Goal: Contribute content: Add original content to the website for others to see

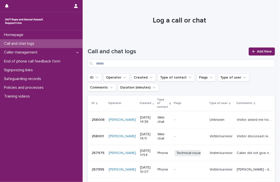
scroll to position [26, 0]
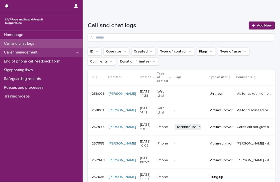
click at [75, 53] on div "Caller management" at bounding box center [41, 52] width 83 height 9
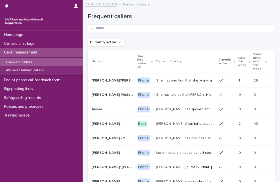
click at [22, 60] on p "Frequent callers" at bounding box center [19, 62] width 34 height 4
click at [238, 55] on p "Calls this week" at bounding box center [242, 61] width 9 height 13
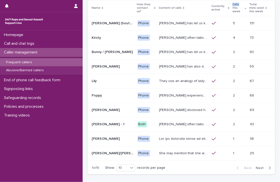
scroll to position [52, 0]
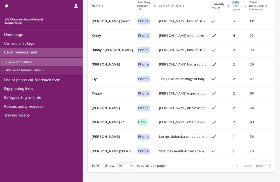
click at [255, 166] on span "Next" at bounding box center [260, 166] width 11 height 4
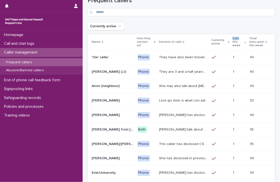
scroll to position [54, 0]
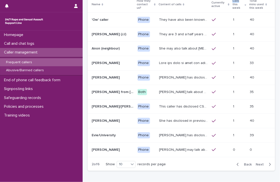
click at [256, 164] on span "Next" at bounding box center [260, 165] width 11 height 4
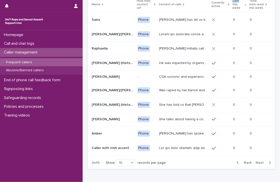
scroll to position [54, 0]
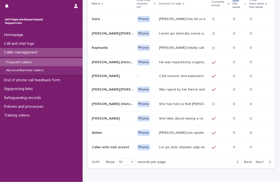
click at [16, 62] on p "Frequent callers" at bounding box center [19, 62] width 34 height 4
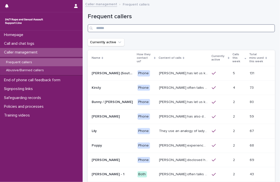
click at [170, 25] on input "Search" at bounding box center [181, 28] width 187 height 8
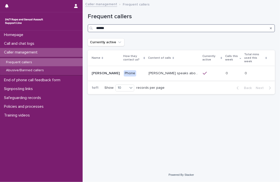
type input "******"
click at [167, 71] on p "[PERSON_NAME] speaks about historic rape while she was at university by a man s…" at bounding box center [174, 72] width 51 height 5
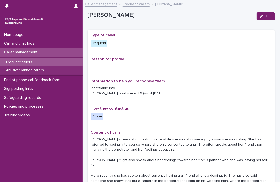
click at [167, 71] on div "Reason for profile -" at bounding box center [181, 65] width 181 height 16
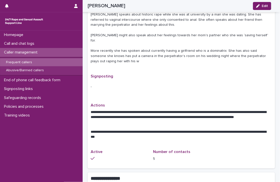
scroll to position [126, 0]
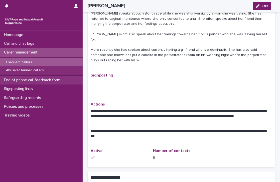
click at [68, 82] on div "End of phone call feedback form" at bounding box center [41, 80] width 83 height 9
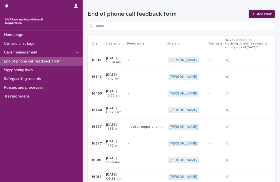
click at [258, 14] on span "Add New" at bounding box center [264, 14] width 15 height 4
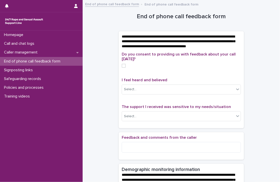
click at [122, 68] on span at bounding box center [124, 66] width 4 height 4
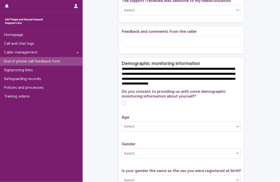
scroll to position [120, 0]
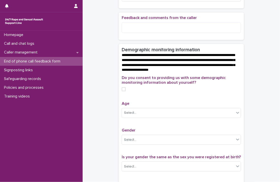
click at [122, 91] on span at bounding box center [124, 89] width 4 height 4
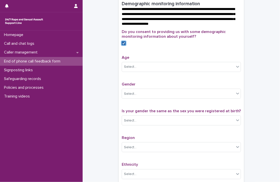
scroll to position [166, 0]
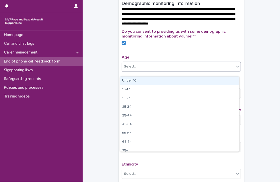
click at [221, 71] on div "Select..." at bounding box center [178, 67] width 112 height 8
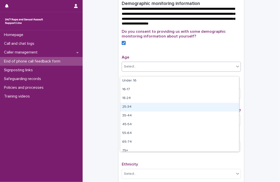
click at [150, 106] on div "25-34" at bounding box center [179, 107] width 119 height 9
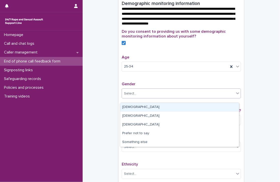
click at [173, 98] on div "Select..." at bounding box center [178, 94] width 112 height 8
click at [174, 107] on div "[DEMOGRAPHIC_DATA]" at bounding box center [179, 107] width 119 height 9
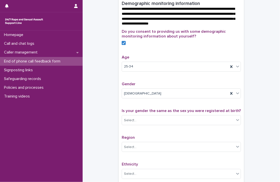
click at [106, 115] on div "**********" at bounding box center [181, 44] width 187 height 415
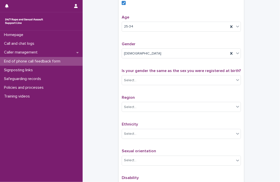
scroll to position [214, 0]
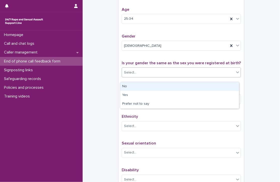
click at [195, 77] on div "Select..." at bounding box center [178, 73] width 112 height 8
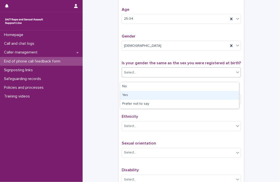
click at [156, 96] on div "Yes" at bounding box center [179, 95] width 119 height 9
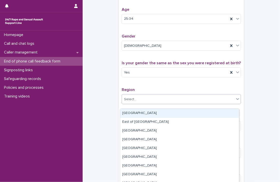
click at [164, 104] on div "Select..." at bounding box center [178, 99] width 112 height 8
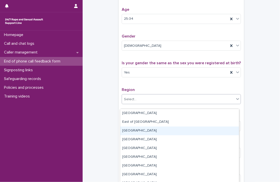
click at [139, 132] on div "[GEOGRAPHIC_DATA]" at bounding box center [179, 131] width 119 height 9
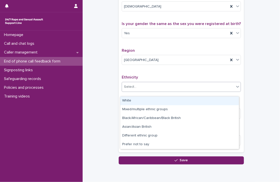
click at [166, 90] on div "Select..." at bounding box center [178, 87] width 112 height 8
click at [166, 99] on div "White" at bounding box center [179, 101] width 119 height 9
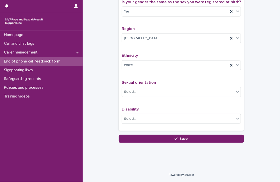
scroll to position [279, 0]
click at [152, 90] on div "Select..." at bounding box center [178, 92] width 112 height 8
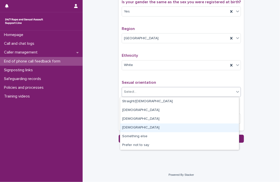
click at [137, 125] on div "[DEMOGRAPHIC_DATA]" at bounding box center [179, 128] width 119 height 9
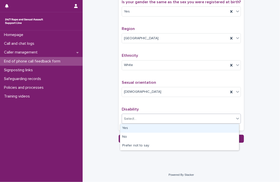
click at [146, 119] on div "Select..." at bounding box center [178, 119] width 112 height 8
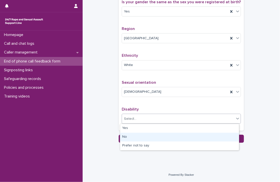
click at [139, 136] on div "No" at bounding box center [179, 137] width 119 height 9
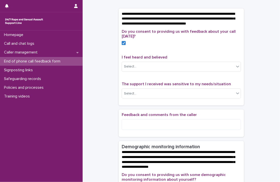
scroll to position [22, 0]
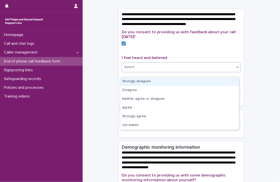
click at [151, 71] on div "Select..." at bounding box center [178, 67] width 112 height 8
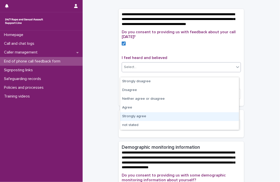
click at [148, 117] on div "Strongly agree" at bounding box center [179, 116] width 119 height 9
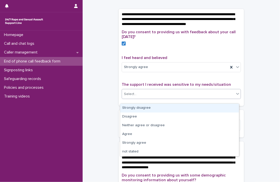
click at [141, 95] on div "Select..." at bounding box center [178, 94] width 112 height 8
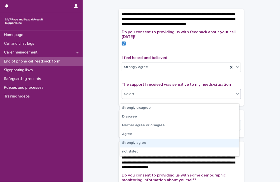
click at [140, 141] on div "Strongly agree" at bounding box center [179, 143] width 119 height 9
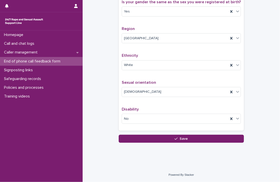
scroll to position [279, 0]
click at [151, 140] on button "Save" at bounding box center [181, 139] width 125 height 8
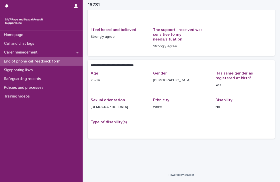
scroll to position [53, 0]
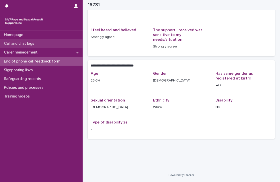
click at [39, 43] on div "Call and chat logs" at bounding box center [41, 43] width 83 height 9
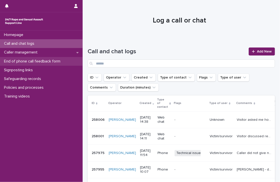
click at [39, 60] on p "End of phone call feedback form" at bounding box center [33, 61] width 62 height 5
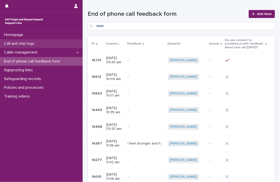
click at [45, 43] on div "Call and chat logs" at bounding box center [41, 43] width 83 height 9
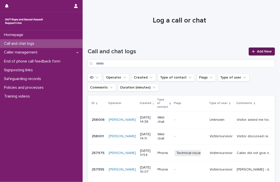
click at [258, 51] on span "Add New" at bounding box center [264, 52] width 15 height 4
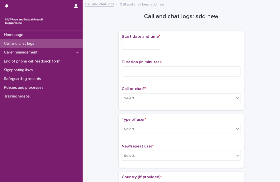
click at [149, 48] on input "text" at bounding box center [142, 45] width 40 height 9
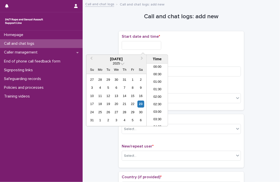
scroll to position [115, 0]
click at [155, 79] on li "08:30" at bounding box center [157, 80] width 21 height 8
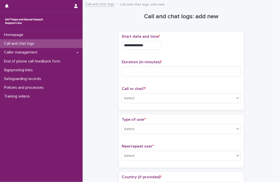
click at [153, 48] on input "**********" at bounding box center [142, 45] width 40 height 9
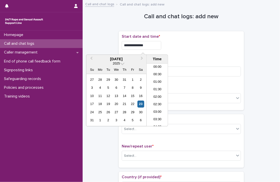
scroll to position [100, 0]
type input "**********"
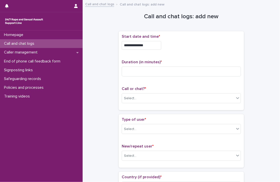
click at [187, 56] on div "**********" at bounding box center [181, 70] width 119 height 73
click at [177, 69] on input at bounding box center [181, 72] width 119 height 10
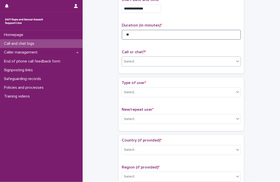
type input "**"
click at [155, 64] on div "Select..." at bounding box center [178, 62] width 112 height 8
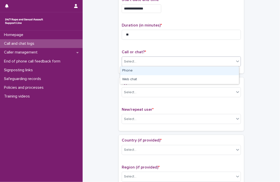
click at [155, 71] on div "Phone" at bounding box center [179, 71] width 119 height 9
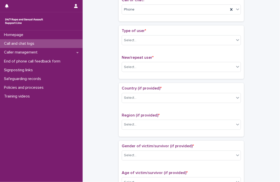
scroll to position [89, 0]
click at [141, 39] on div "Select..." at bounding box center [178, 40] width 112 height 8
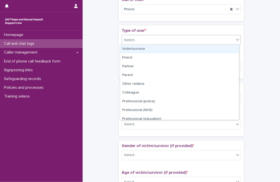
click at [144, 48] on div "Victim/survivor" at bounding box center [179, 49] width 119 height 9
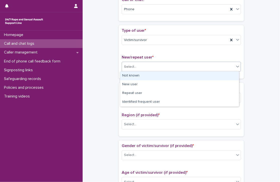
click at [144, 66] on div "Select..." at bounding box center [178, 67] width 112 height 8
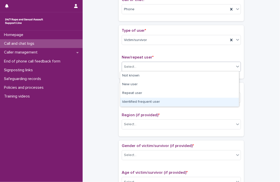
click at [141, 102] on div "Identified frequent user" at bounding box center [179, 102] width 119 height 9
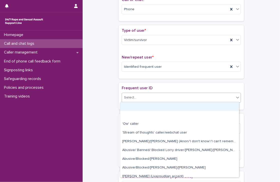
click at [154, 98] on div "Select..." at bounding box center [178, 98] width 112 height 8
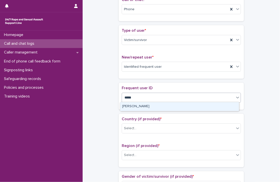
type input "******"
click at [127, 106] on div "[PERSON_NAME]" at bounding box center [179, 106] width 119 height 9
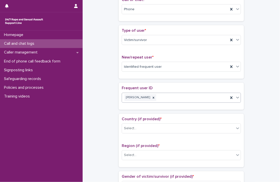
click at [95, 95] on div "**********" at bounding box center [181, 185] width 187 height 542
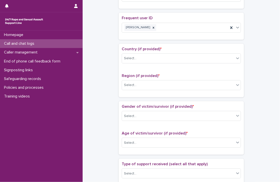
scroll to position [160, 0]
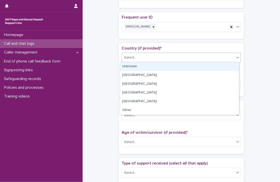
click at [132, 60] on div "Select..." at bounding box center [178, 58] width 112 height 8
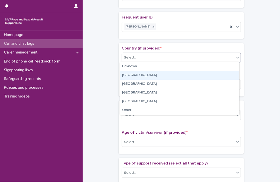
click at [135, 74] on div "[GEOGRAPHIC_DATA]" at bounding box center [179, 75] width 119 height 9
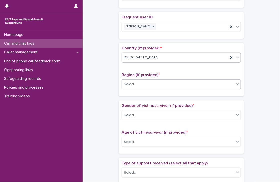
click at [136, 83] on div "Select..." at bounding box center [178, 84] width 112 height 8
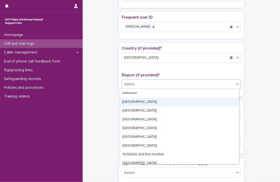
click at [137, 100] on div "[GEOGRAPHIC_DATA]" at bounding box center [179, 102] width 119 height 9
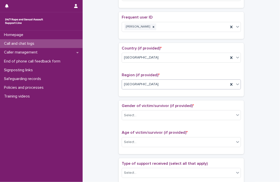
click at [98, 94] on div "**********" at bounding box center [181, 114] width 187 height 542
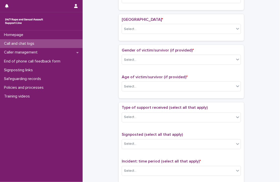
scroll to position [247, 0]
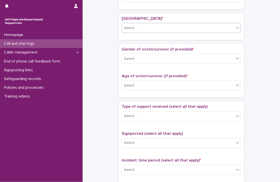
click at [151, 27] on div "Select..." at bounding box center [178, 28] width 112 height 8
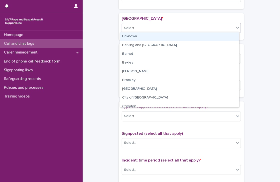
click at [151, 35] on div "Unknown" at bounding box center [179, 36] width 119 height 9
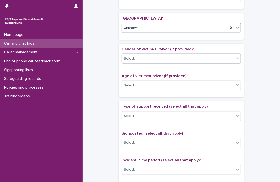
click at [146, 56] on div "Select..." at bounding box center [178, 59] width 112 height 8
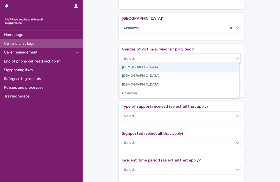
click at [145, 68] on div "[DEMOGRAPHIC_DATA]" at bounding box center [179, 67] width 119 height 9
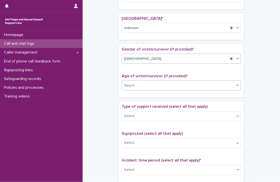
click at [148, 82] on div "Select..." at bounding box center [178, 86] width 112 height 8
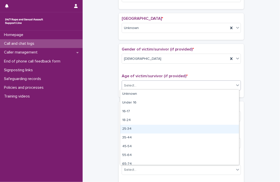
click at [139, 126] on div "25-34" at bounding box center [179, 129] width 119 height 9
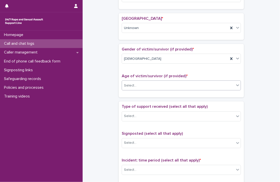
click at [107, 107] on div "**********" at bounding box center [181, 42] width 187 height 573
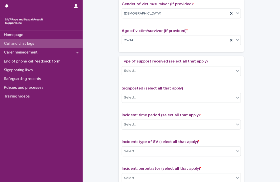
scroll to position [293, 0]
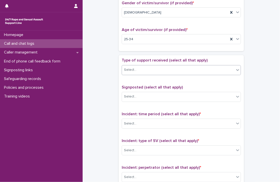
click at [131, 66] on div "Select..." at bounding box center [178, 70] width 112 height 8
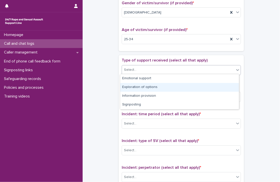
click at [133, 83] on div "Exploration of options" at bounding box center [179, 87] width 119 height 9
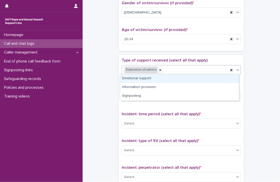
click at [140, 70] on div "Exploration of options" at bounding box center [140, 70] width 33 height 7
click at [158, 69] on icon at bounding box center [160, 71] width 4 height 4
click at [139, 78] on div "Emotional support" at bounding box center [179, 78] width 119 height 9
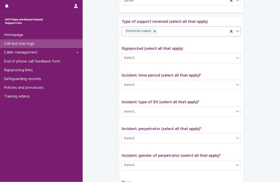
scroll to position [343, 0]
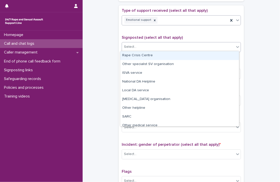
click at [138, 42] on div "Select..." at bounding box center [181, 47] width 119 height 10
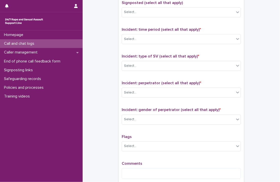
scroll to position [391, 0]
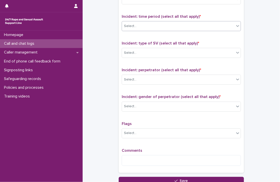
click at [137, 25] on input "text" at bounding box center [137, 26] width 1 height 4
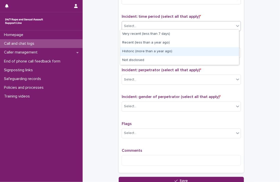
click at [135, 50] on div "Historic (more than a year ago)" at bounding box center [179, 51] width 119 height 9
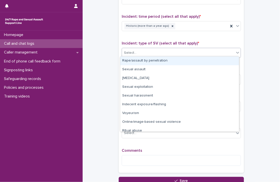
click at [146, 50] on div "Select..." at bounding box center [178, 53] width 112 height 8
click at [147, 60] on div "Rape/assault by penetration" at bounding box center [179, 61] width 119 height 9
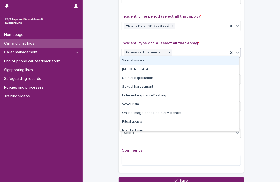
click at [179, 50] on div "Rape/assault by penetration" at bounding box center [175, 53] width 106 height 9
click at [145, 60] on div "Sexual assault" at bounding box center [179, 61] width 119 height 9
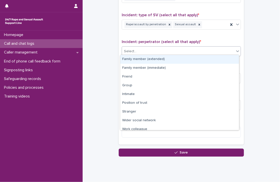
click at [136, 53] on div "Select..." at bounding box center [178, 51] width 112 height 8
click at [135, 59] on div "Family member (extended)" at bounding box center [179, 59] width 119 height 9
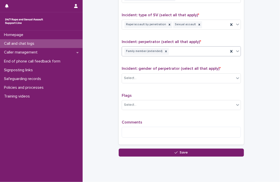
click at [173, 49] on div "Family member (extended)" at bounding box center [175, 51] width 106 height 9
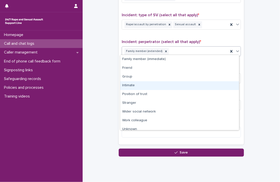
click at [131, 83] on div "Intimate" at bounding box center [179, 85] width 119 height 9
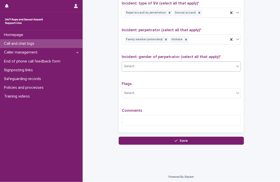
click at [136, 65] on div "Select..." at bounding box center [178, 66] width 112 height 8
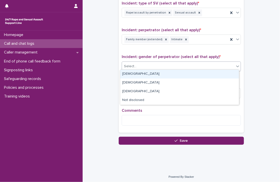
click at [138, 74] on div "[DEMOGRAPHIC_DATA]" at bounding box center [179, 74] width 119 height 9
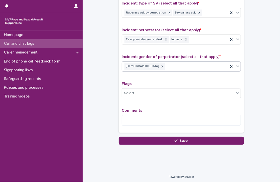
click at [151, 116] on textarea at bounding box center [181, 120] width 119 height 11
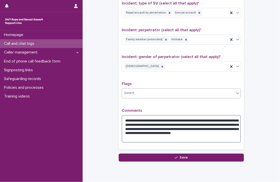
type textarea "**********"
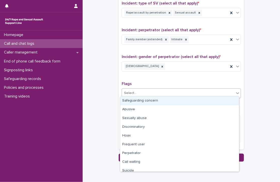
click at [167, 94] on div "Select..." at bounding box center [178, 93] width 112 height 8
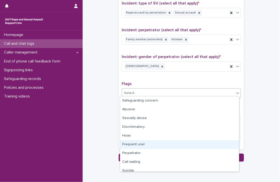
click at [138, 144] on div "Frequent user" at bounding box center [179, 144] width 119 height 9
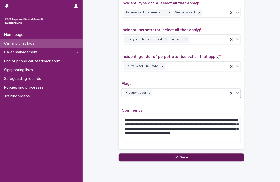
click at [156, 154] on button "Save" at bounding box center [181, 158] width 125 height 8
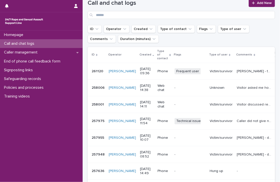
scroll to position [49, 0]
click at [237, 72] on p "[PERSON_NAME] - talked about impact of rape that happened at university, and fe…" at bounding box center [255, 70] width 36 height 5
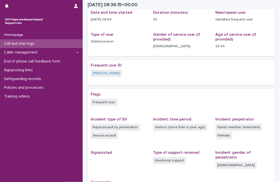
scroll to position [52, 0]
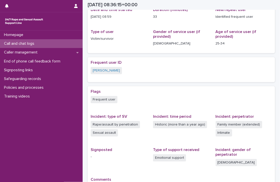
click at [36, 46] on div "Call and chat logs" at bounding box center [41, 43] width 83 height 9
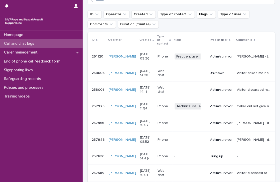
scroll to position [63, 0]
click at [240, 57] on p "[PERSON_NAME] - talked about impact of rape that happened at university, and fe…" at bounding box center [255, 56] width 36 height 5
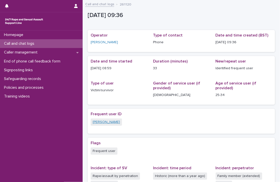
click at [98, 123] on link "[PERSON_NAME]" at bounding box center [106, 122] width 27 height 5
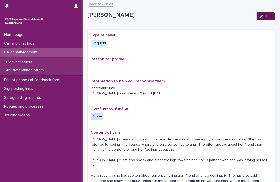
click at [265, 18] on span "Edit" at bounding box center [268, 17] width 6 height 4
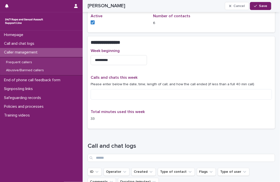
scroll to position [269, 0]
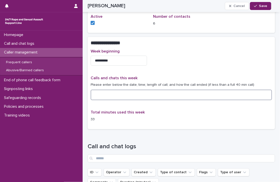
click at [185, 90] on textarea at bounding box center [181, 95] width 181 height 11
type textarea "**********"
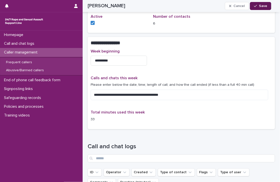
click at [265, 6] on span "Save" at bounding box center [263, 6] width 8 height 4
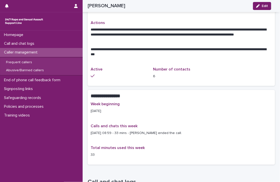
scroll to position [184, 0]
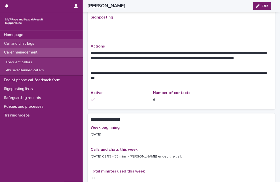
click at [50, 43] on div "Call and chat logs" at bounding box center [41, 43] width 83 height 9
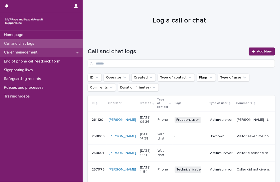
click at [79, 52] on div "Caller management" at bounding box center [41, 52] width 83 height 9
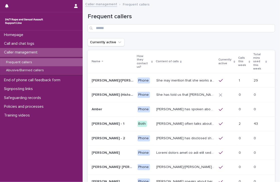
click at [26, 61] on p "Frequent callers" at bounding box center [19, 62] width 34 height 4
click at [238, 61] on p "Calls this week" at bounding box center [242, 61] width 9 height 13
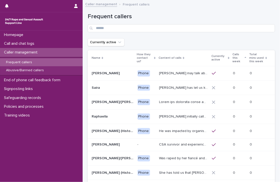
click at [236, 61] on p "Calls this week" at bounding box center [237, 58] width 11 height 13
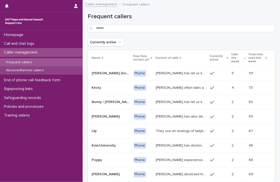
click at [54, 70] on div "Abusive/Banned callers" at bounding box center [41, 70] width 83 height 8
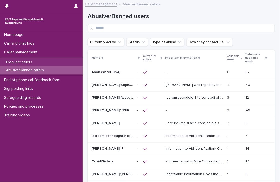
click at [189, 109] on p at bounding box center [194, 111] width 58 height 4
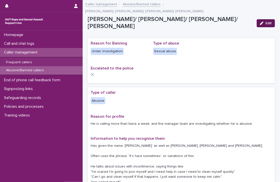
click at [264, 19] on button "Edit" at bounding box center [265, 23] width 18 height 8
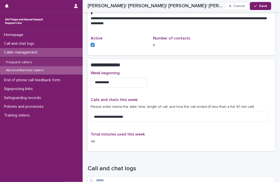
scroll to position [370, 0]
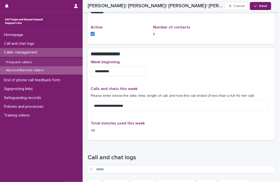
click at [245, 2] on div "[PERSON_NAME]/ [PERSON_NAME]/ [PERSON_NAME]/ [PERSON_NAME] Save" at bounding box center [179, 6] width 183 height 12
click at [243, 6] on span "Cancel" at bounding box center [238, 6] width 11 height 4
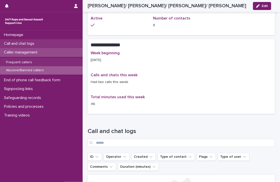
click at [27, 44] on p "Call and chat logs" at bounding box center [20, 43] width 36 height 5
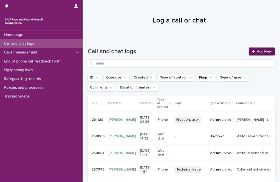
click at [261, 51] on span "Add New" at bounding box center [264, 52] width 15 height 4
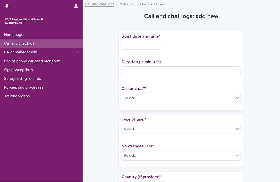
click at [155, 42] on input "text" at bounding box center [142, 45] width 40 height 9
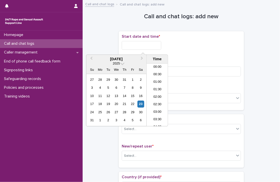
scroll to position [123, 0]
click at [157, 94] on li "10:00" at bounding box center [157, 95] width 21 height 8
click at [158, 49] on input "**********" at bounding box center [142, 45] width 40 height 9
type input "**********"
click at [195, 52] on div "**********" at bounding box center [181, 44] width 119 height 20
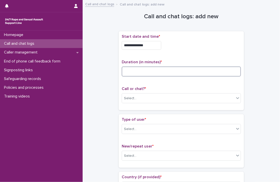
click at [177, 67] on input at bounding box center [181, 72] width 119 height 10
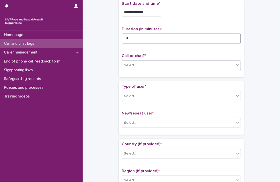
type input "*"
click at [133, 65] on div "Select..." at bounding box center [130, 65] width 13 height 5
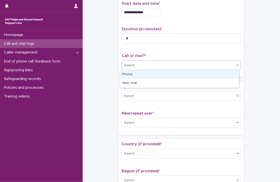
click at [136, 75] on div "Phone" at bounding box center [179, 74] width 119 height 9
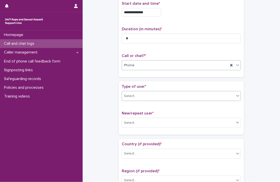
click at [143, 97] on div "Select..." at bounding box center [178, 96] width 112 height 8
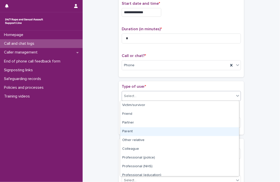
scroll to position [56, 0]
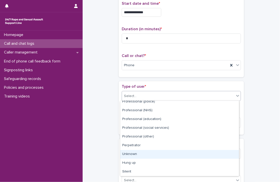
click at [136, 153] on div "Unknown" at bounding box center [179, 154] width 119 height 9
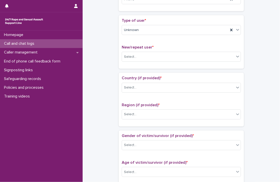
scroll to position [112, 0]
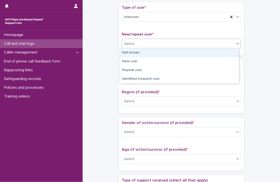
click at [152, 44] on div "Select..." at bounding box center [178, 44] width 112 height 8
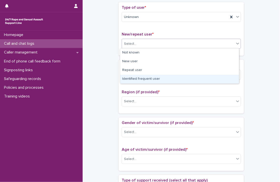
click at [148, 78] on div "Identified frequent user" at bounding box center [179, 79] width 119 height 9
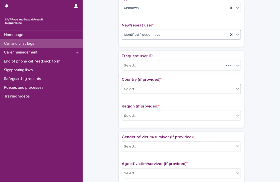
scroll to position [128, 0]
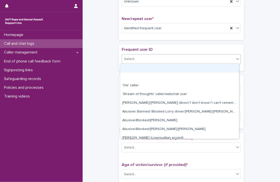
click at [159, 58] on div "Select..." at bounding box center [178, 59] width 112 height 8
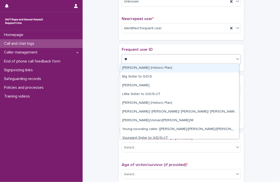
type input "***"
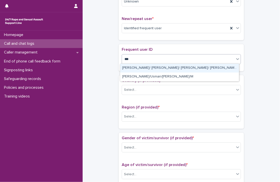
click at [146, 69] on div "[PERSON_NAME]/ [PERSON_NAME]/ [PERSON_NAME]/ [PERSON_NAME]" at bounding box center [179, 68] width 119 height 9
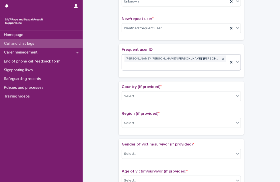
click at [104, 76] on div "**********" at bounding box center [181, 149] width 187 height 548
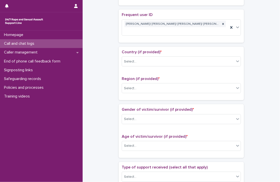
scroll to position [163, 0]
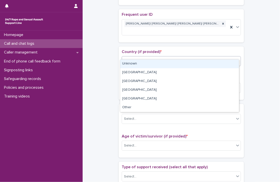
click at [139, 57] on div "Select..." at bounding box center [178, 61] width 112 height 8
click at [133, 62] on div "Unknown" at bounding box center [179, 64] width 119 height 9
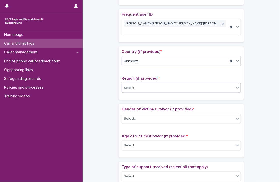
click at [135, 84] on div "Select..." at bounding box center [178, 88] width 112 height 8
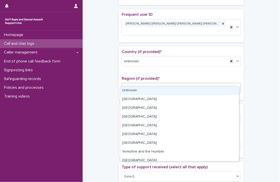
click at [131, 93] on div "Unknown" at bounding box center [179, 90] width 119 height 9
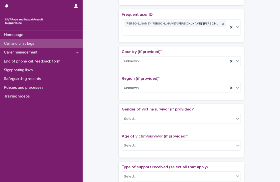
click at [101, 74] on div "**********" at bounding box center [181, 114] width 187 height 548
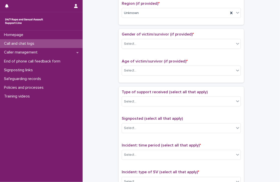
scroll to position [238, 0]
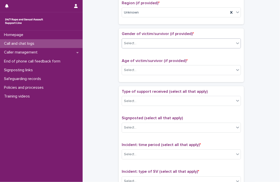
click at [146, 39] on div "Select..." at bounding box center [178, 43] width 112 height 8
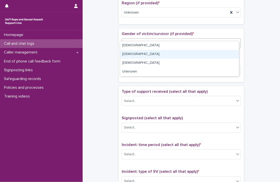
click at [142, 52] on div "[DEMOGRAPHIC_DATA]" at bounding box center [179, 54] width 119 height 9
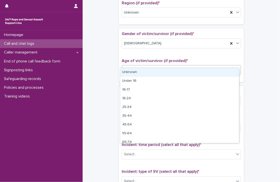
click at [151, 66] on div "Select..." at bounding box center [178, 70] width 112 height 8
click at [143, 71] on div "Unknown" at bounding box center [179, 72] width 119 height 9
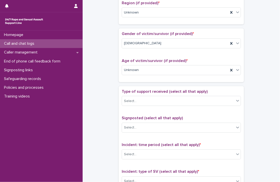
click at [105, 76] on div "**********" at bounding box center [181, 39] width 187 height 548
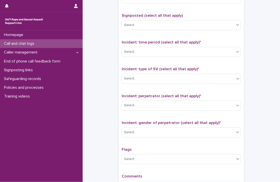
scroll to position [341, 0]
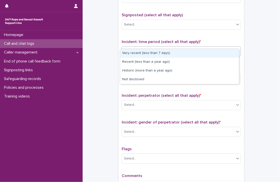
click at [140, 48] on div "Select..." at bounding box center [178, 52] width 112 height 8
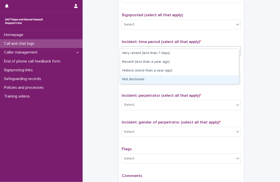
click at [140, 78] on div "Not disclosed" at bounding box center [179, 79] width 119 height 9
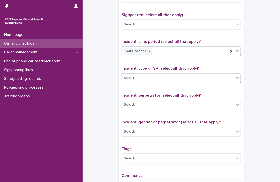
click at [156, 74] on div "Select..." at bounding box center [178, 78] width 112 height 8
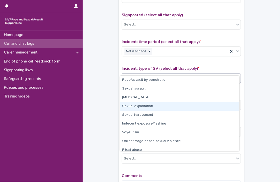
scroll to position [13, 0]
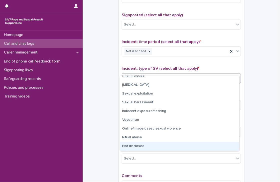
click at [136, 147] on div "Not disclosed" at bounding box center [179, 146] width 119 height 9
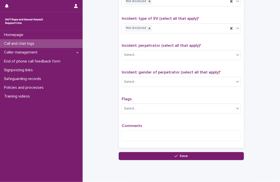
scroll to position [394, 0]
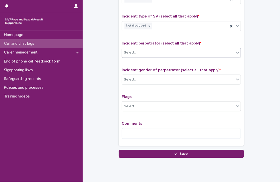
click at [151, 49] on div "Select..." at bounding box center [178, 53] width 112 height 8
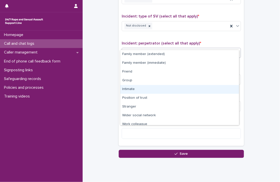
scroll to position [21, 0]
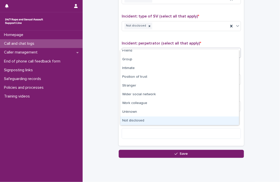
click at [146, 119] on div "Not disclosed" at bounding box center [179, 121] width 119 height 9
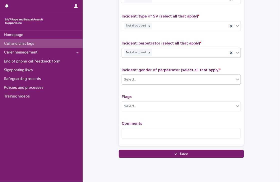
click at [136, 76] on div "Select..." at bounding box center [178, 80] width 112 height 8
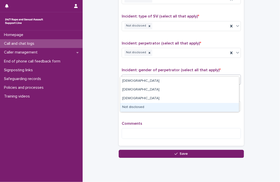
click at [136, 106] on div "Not disclosed" at bounding box center [179, 107] width 119 height 9
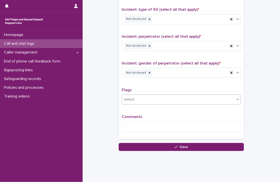
click at [146, 96] on div "Select..." at bounding box center [178, 100] width 112 height 8
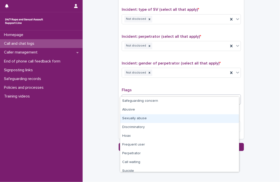
click at [145, 119] on div "Sexually abuse" at bounding box center [179, 118] width 119 height 9
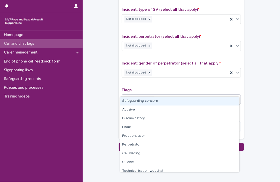
click at [176, 95] on div "Sexually abuse" at bounding box center [175, 99] width 106 height 9
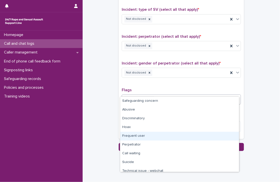
click at [139, 134] on div "Frequent user" at bounding box center [179, 136] width 119 height 9
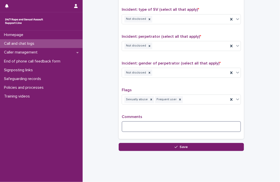
click at [155, 121] on textarea at bounding box center [181, 126] width 119 height 11
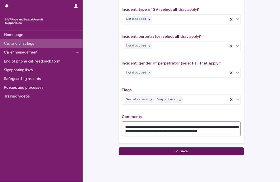
type textarea "**********"
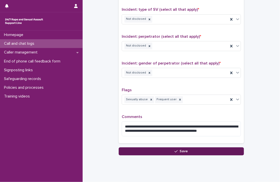
click at [181, 147] on button "Save" at bounding box center [181, 151] width 125 height 8
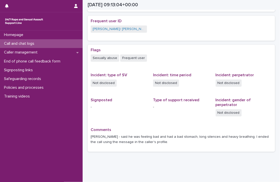
scroll to position [101, 0]
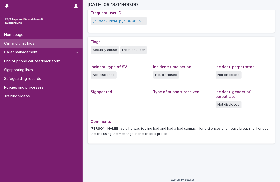
click at [70, 43] on div "Call and chat logs" at bounding box center [41, 43] width 83 height 9
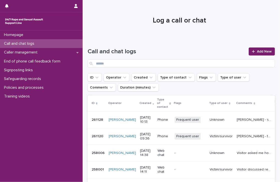
click at [243, 120] on p "[PERSON_NAME] - said he was feeling bad and had a bad stomach, long silences an…" at bounding box center [255, 119] width 36 height 5
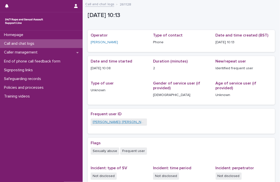
click at [110, 122] on link "[PERSON_NAME]/ [PERSON_NAME]/ [PERSON_NAME]/ [PERSON_NAME]" at bounding box center [119, 122] width 52 height 5
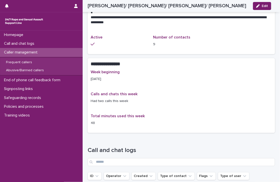
scroll to position [422, 0]
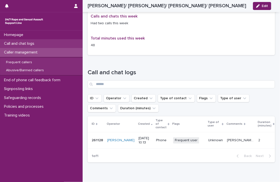
click at [38, 43] on p "Call and chat logs" at bounding box center [20, 43] width 36 height 5
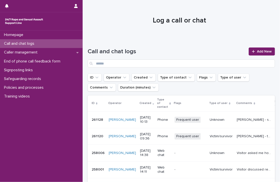
scroll to position [51, 0]
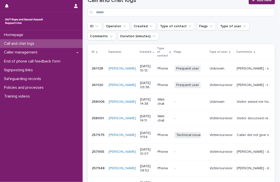
click at [238, 67] on p "[PERSON_NAME] - said he was feeling bad and had a bad stomach, long silences an…" at bounding box center [255, 68] width 36 height 5
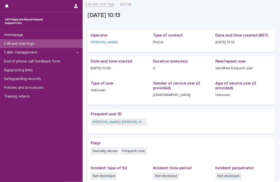
click at [31, 45] on p "Call and chat logs" at bounding box center [20, 43] width 36 height 5
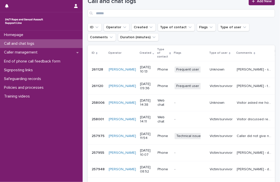
scroll to position [51, 0]
click at [261, 3] on link "Add New" at bounding box center [261, 1] width 26 height 8
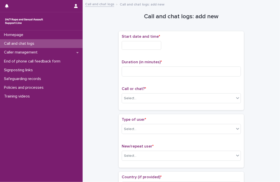
click at [146, 45] on input "text" at bounding box center [142, 45] width 40 height 9
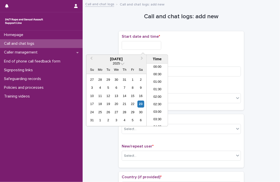
scroll to position [130, 0]
click at [154, 89] on li "10:00" at bounding box center [157, 88] width 21 height 8
click at [153, 45] on input "**********" at bounding box center [142, 45] width 40 height 9
type input "**********"
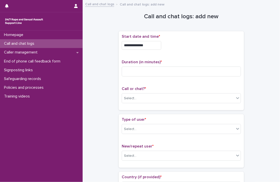
click at [182, 54] on div "**********" at bounding box center [181, 70] width 119 height 73
click at [175, 75] on input at bounding box center [181, 72] width 119 height 10
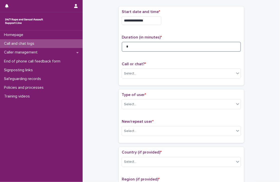
scroll to position [25, 0]
type input "*"
click at [142, 72] on div "Select..." at bounding box center [178, 73] width 112 height 8
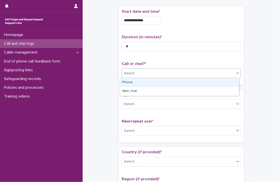
click at [142, 81] on div "Phone" at bounding box center [179, 82] width 119 height 9
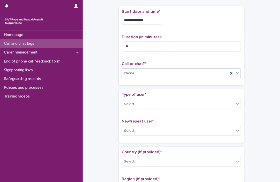
scroll to position [54, 0]
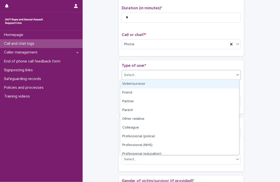
click at [140, 78] on div "Select..." at bounding box center [178, 75] width 112 height 8
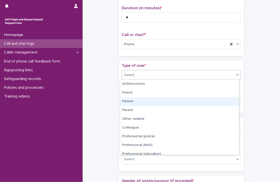
scroll to position [56, 0]
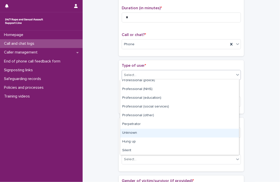
click at [134, 132] on div "Unknown" at bounding box center [179, 133] width 119 height 9
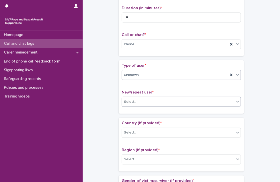
click at [138, 104] on div "Select..." at bounding box center [178, 102] width 112 height 8
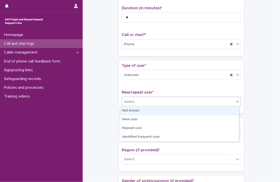
click at [137, 111] on div "Not known" at bounding box center [179, 111] width 119 height 9
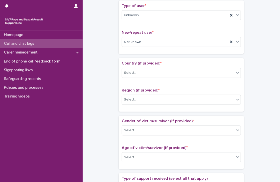
scroll to position [115, 0]
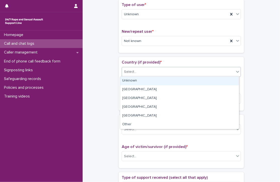
click at [136, 71] on div "Select..." at bounding box center [178, 72] width 112 height 8
click at [133, 82] on div "Unknown" at bounding box center [179, 81] width 119 height 9
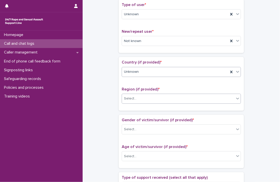
click at [136, 96] on div "Select..." at bounding box center [178, 99] width 112 height 8
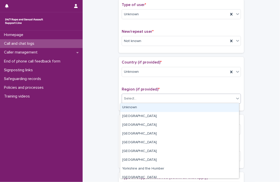
click at [132, 107] on div "Unknown" at bounding box center [179, 107] width 119 height 9
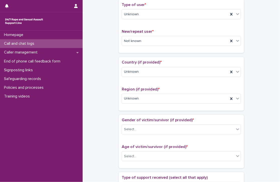
click at [100, 94] on div "**********" at bounding box center [181, 143] width 187 height 511
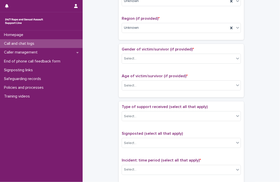
scroll to position [186, 0]
click at [146, 59] on div "Select..." at bounding box center [178, 58] width 112 height 8
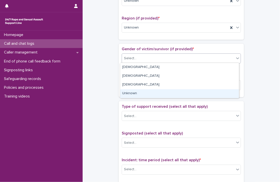
click at [139, 92] on div "Unknown" at bounding box center [179, 93] width 119 height 9
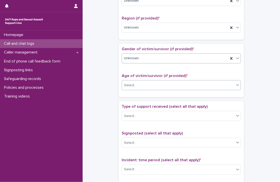
click at [135, 85] on div "Select..." at bounding box center [178, 85] width 112 height 8
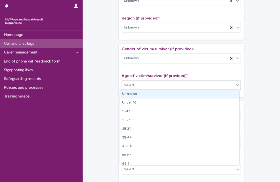
click at [135, 94] on div "Unknown" at bounding box center [179, 94] width 119 height 9
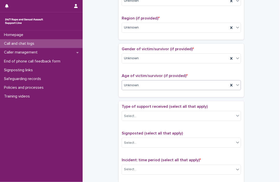
click at [101, 88] on div "**********" at bounding box center [181, 72] width 187 height 511
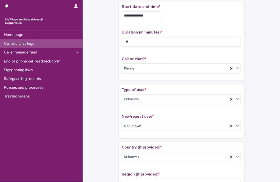
scroll to position [0, 0]
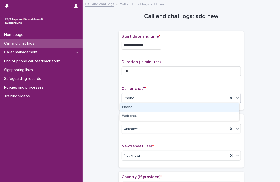
click at [141, 99] on div "Phone" at bounding box center [175, 98] width 106 height 8
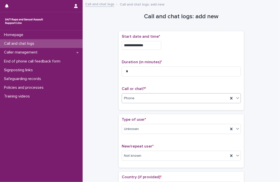
click at [141, 99] on div "Phone" at bounding box center [175, 98] width 106 height 8
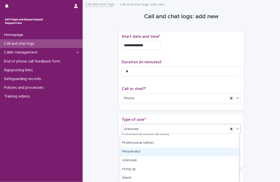
scroll to position [83, 0]
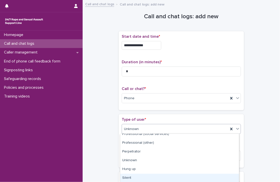
click at [130, 176] on div "Silent" at bounding box center [179, 178] width 119 height 9
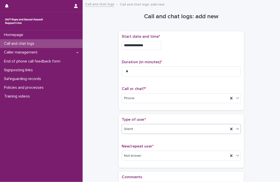
click at [106, 129] on div "**********" at bounding box center [181, 107] width 187 height 208
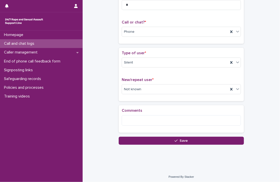
scroll to position [67, 0]
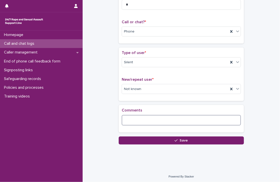
click at [134, 119] on textarea at bounding box center [181, 120] width 119 height 11
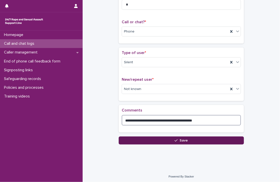
type textarea "**********"
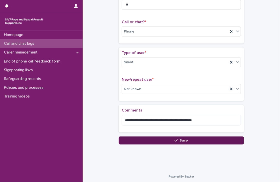
click at [155, 138] on button "Save" at bounding box center [181, 141] width 125 height 8
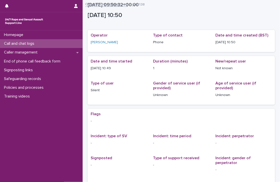
click at [52, 43] on div "Call and chat logs" at bounding box center [41, 43] width 83 height 9
